Goal: Find specific page/section: Find specific page/section

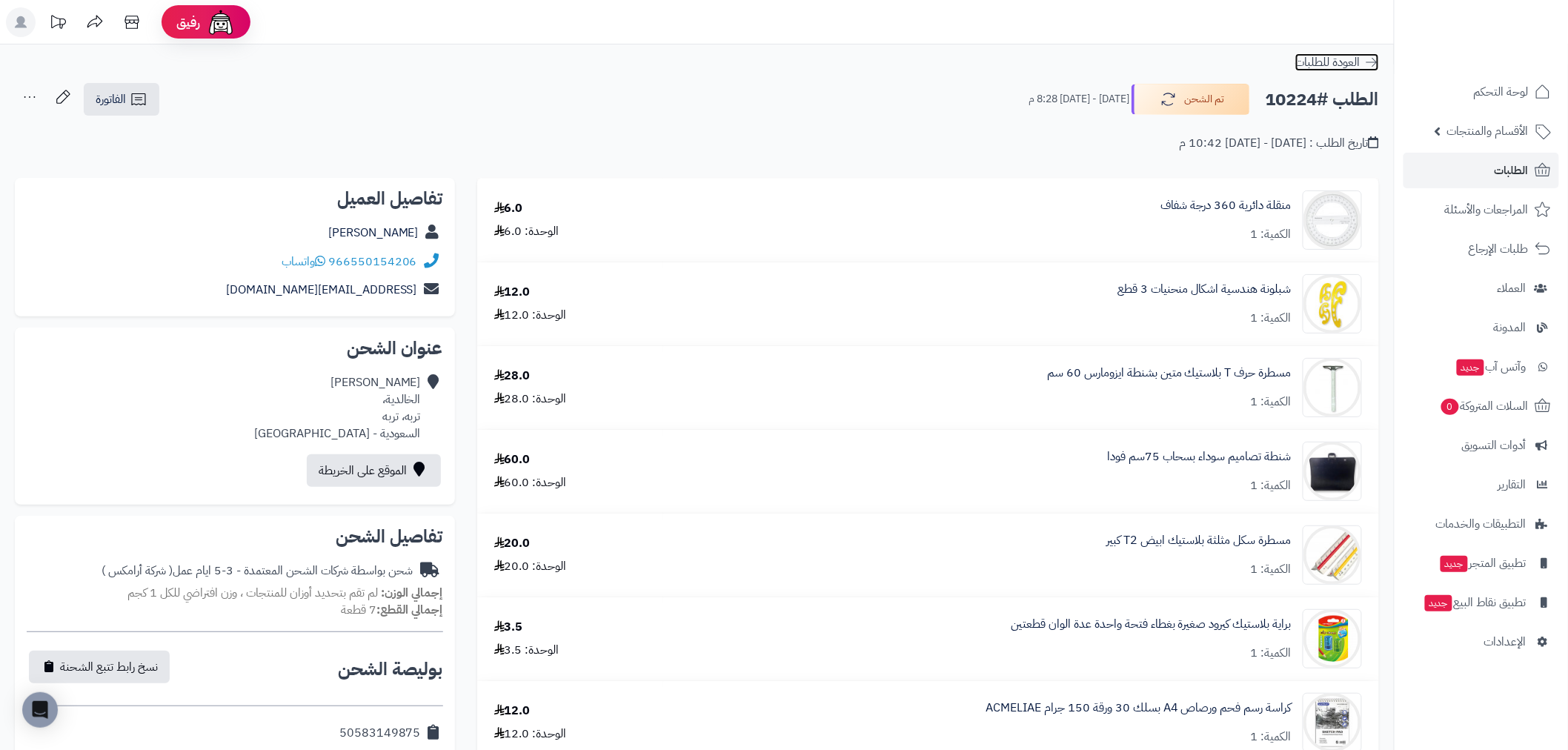
click at [1373, 60] on icon at bounding box center [1372, 62] width 15 height 15
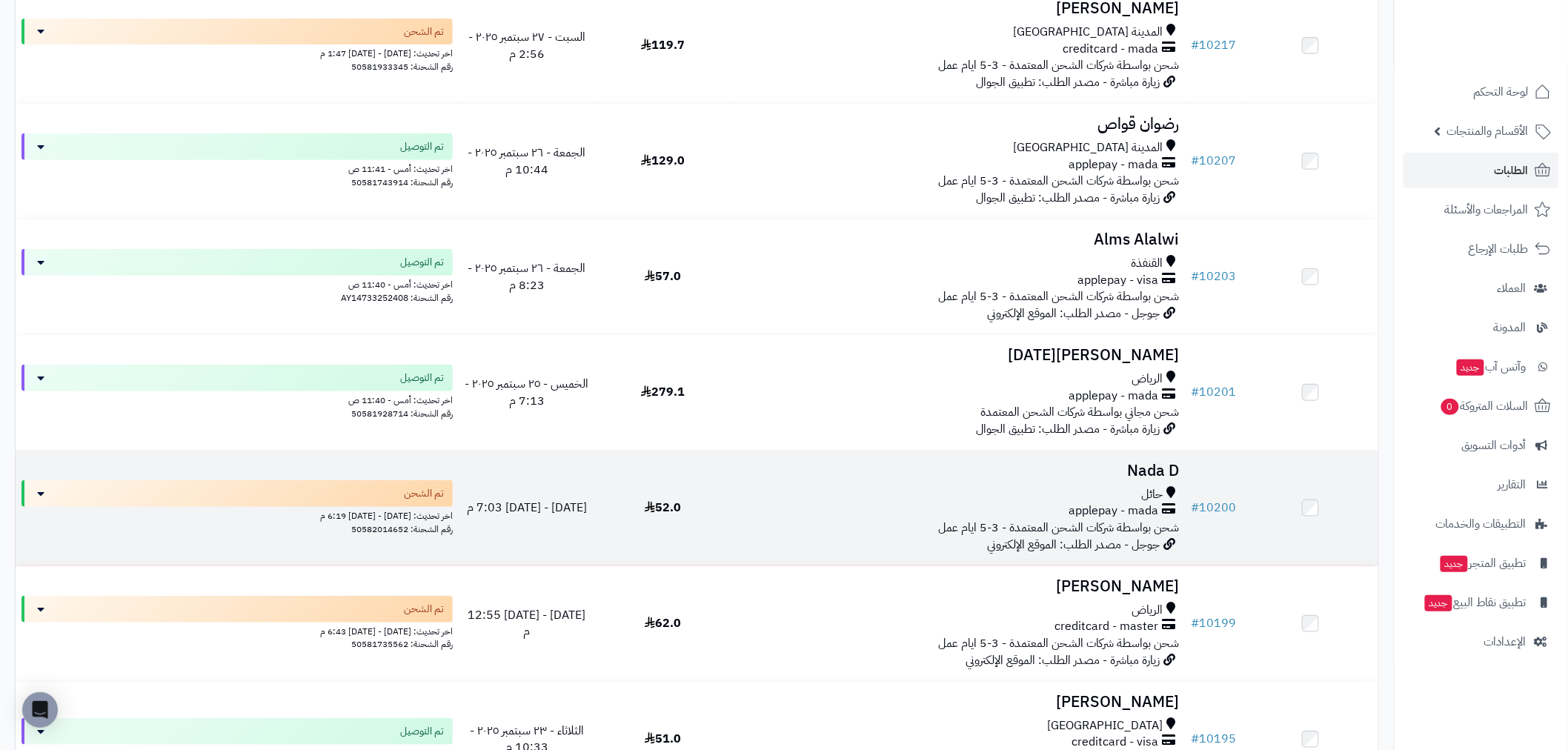
scroll to position [2470, 0]
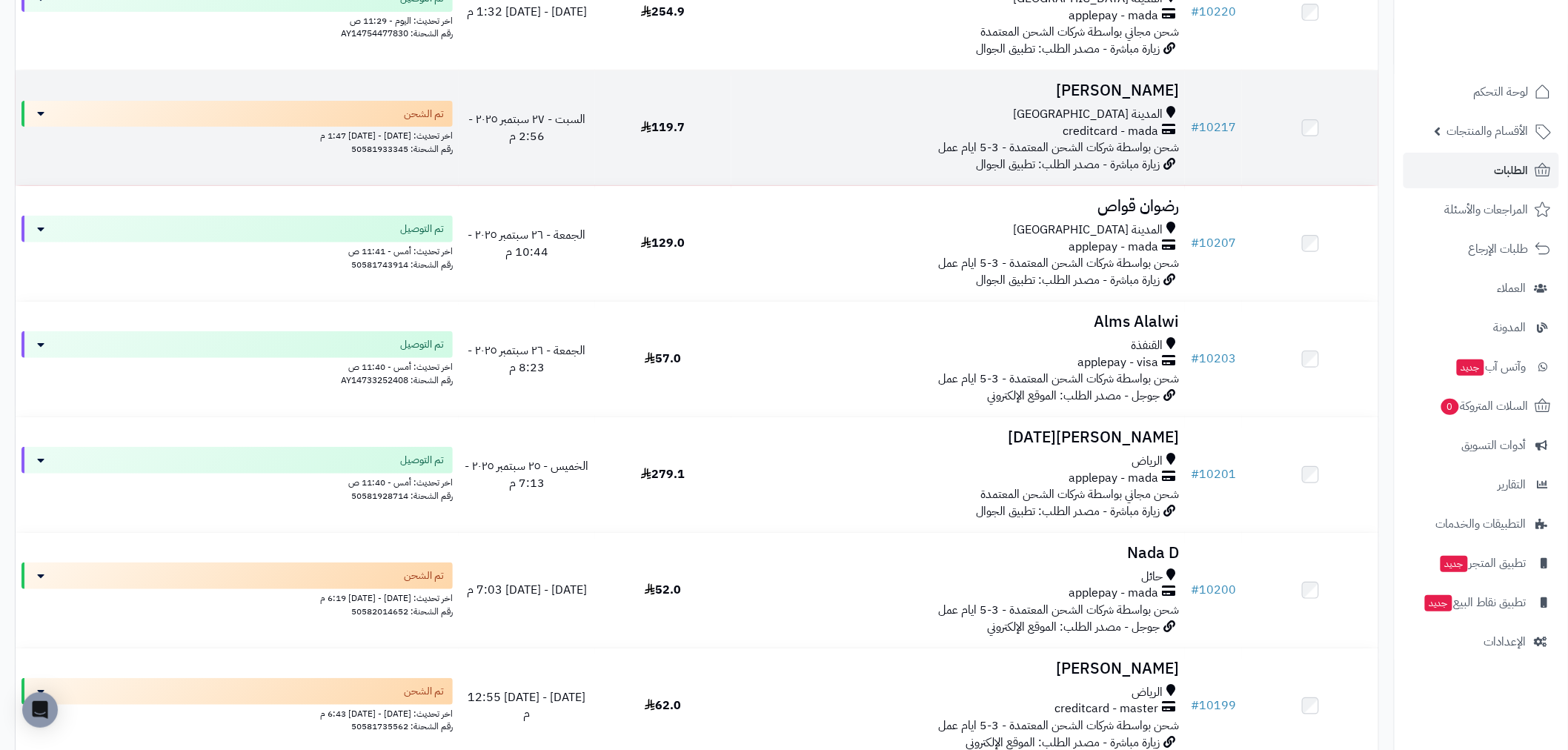
click at [991, 102] on td "[PERSON_NAME] المدينة [GEOGRAPHIC_DATA] creditcard - mada شحن بواسطة شركات الشح…" at bounding box center [958, 127] width 453 height 115
click at [1214, 121] on link "# 10217" at bounding box center [1213, 127] width 45 height 18
